Goal: Navigation & Orientation: Find specific page/section

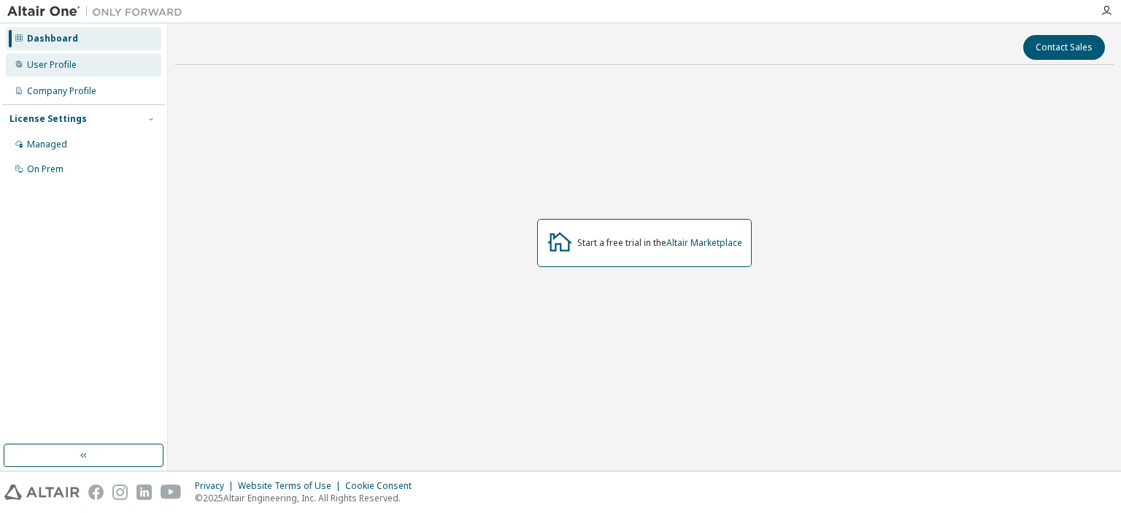
click at [68, 57] on div "User Profile" at bounding box center [84, 64] width 156 height 23
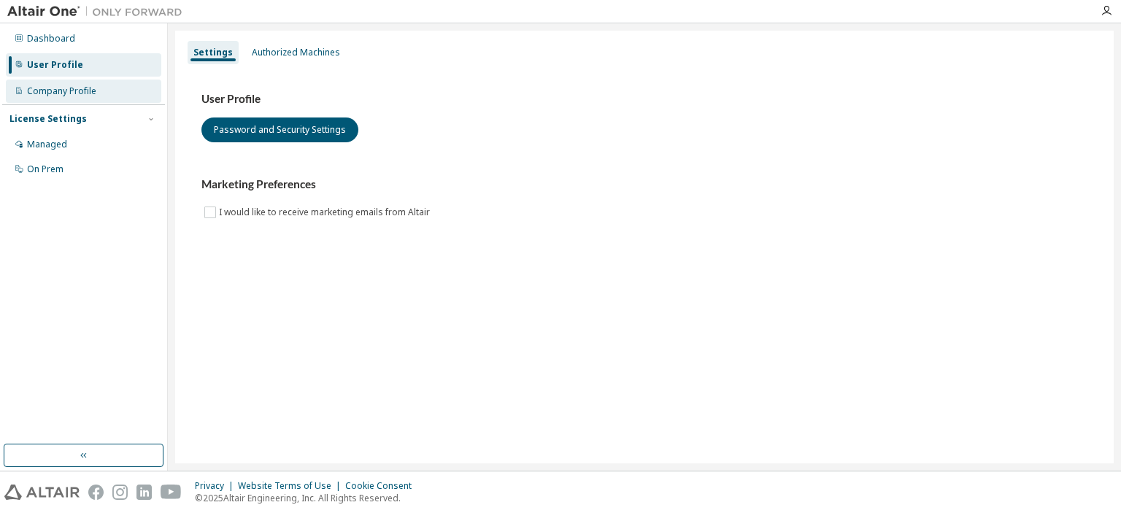
click at [68, 85] on div "Company Profile" at bounding box center [84, 91] width 156 height 23
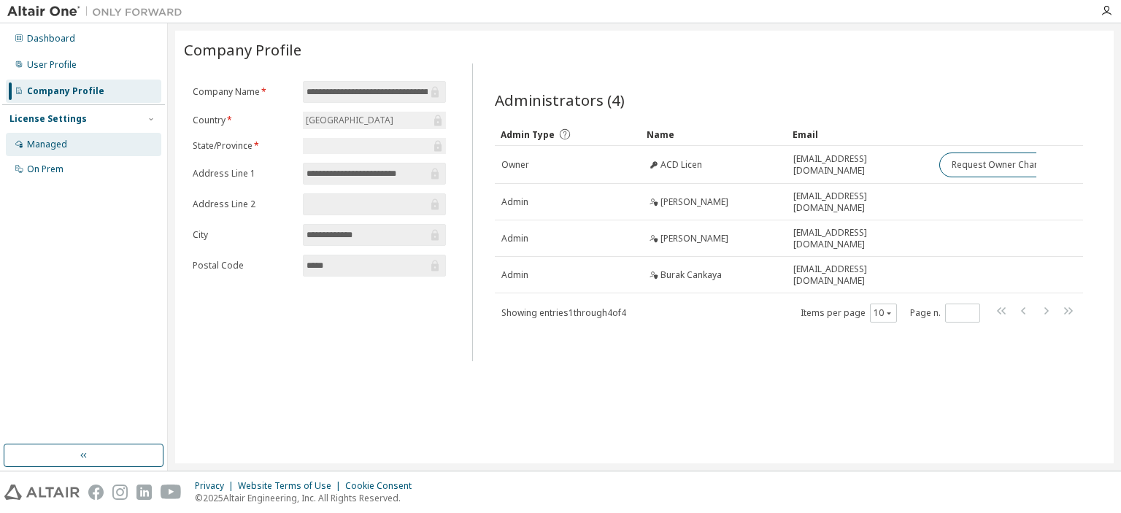
click at [61, 137] on div "Managed" at bounding box center [84, 144] width 156 height 23
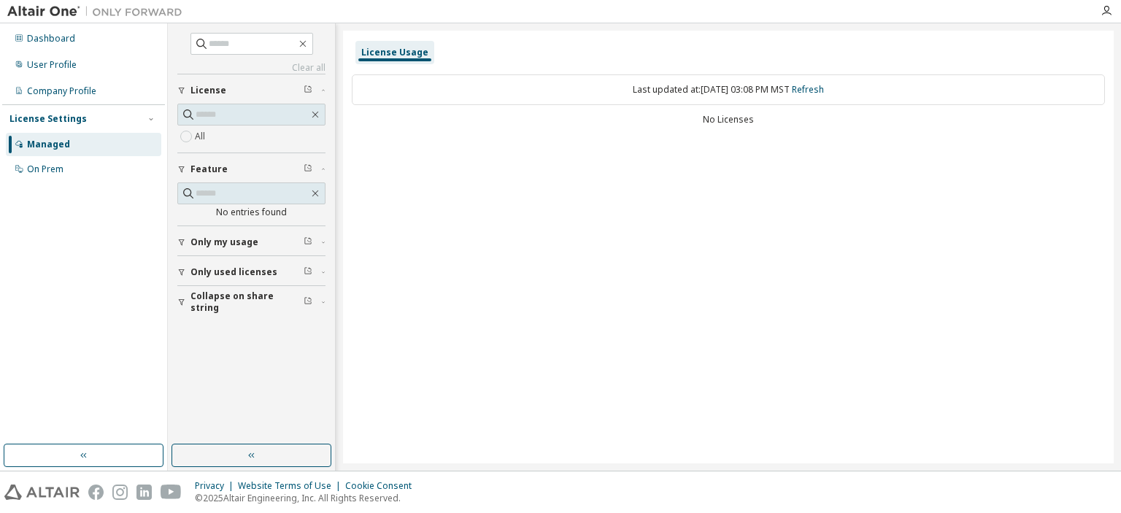
click at [204, 139] on label "All" at bounding box center [201, 137] width 13 height 18
click at [180, 243] on icon "button" at bounding box center [181, 242] width 9 height 9
click at [44, 40] on div "Dashboard" at bounding box center [51, 39] width 48 height 12
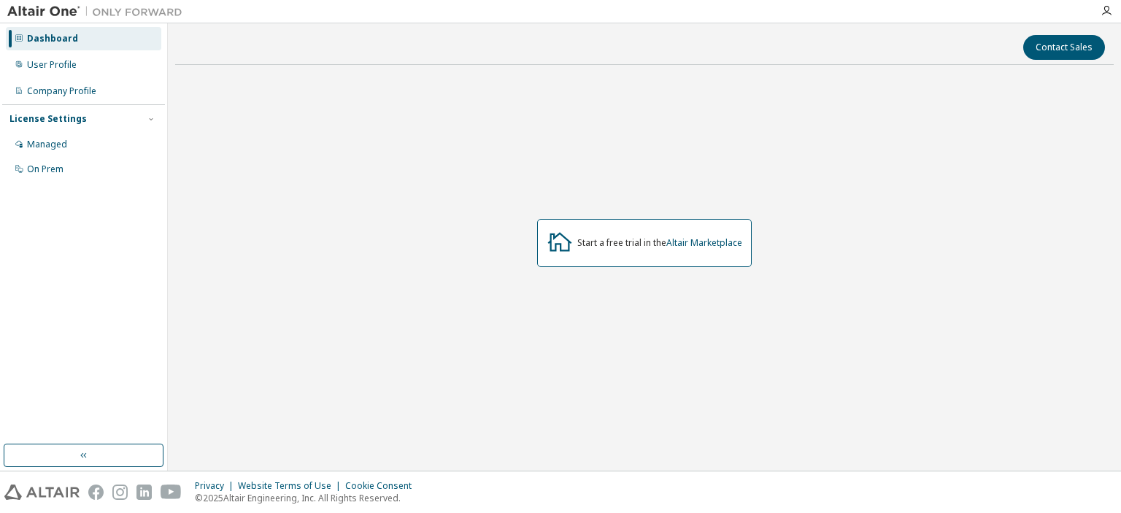
click at [625, 245] on div "Start a free trial in the Altair Marketplace" at bounding box center [660, 243] width 165 height 12
click at [696, 253] on div "Start a free trial in the Altair Marketplace" at bounding box center [644, 243] width 215 height 48
click at [694, 242] on link "Altair Marketplace" at bounding box center [705, 243] width 76 height 12
